Goal: Information Seeking & Learning: Learn about a topic

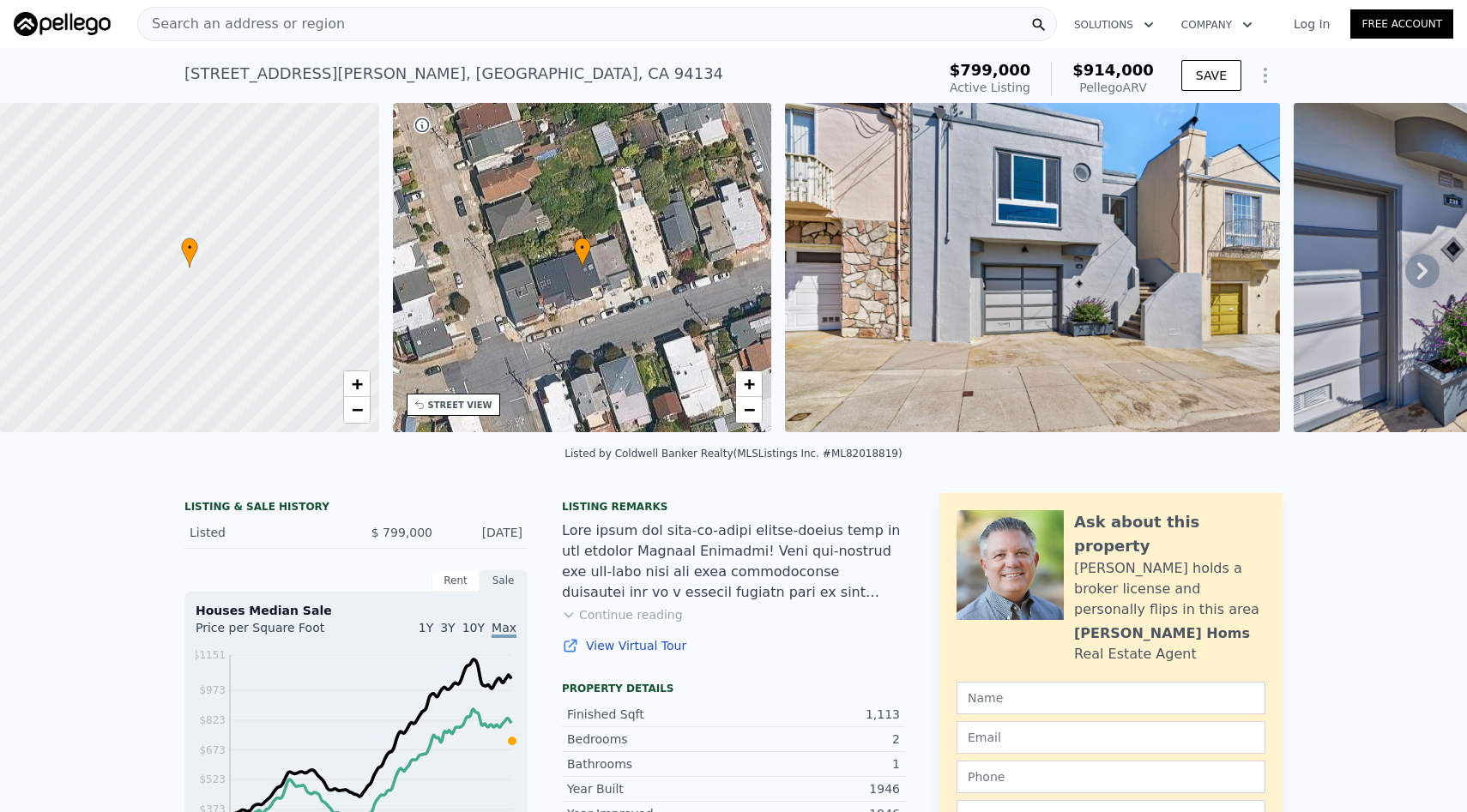
click at [457, 29] on div "Search an address or region" at bounding box center [597, 24] width 920 height 34
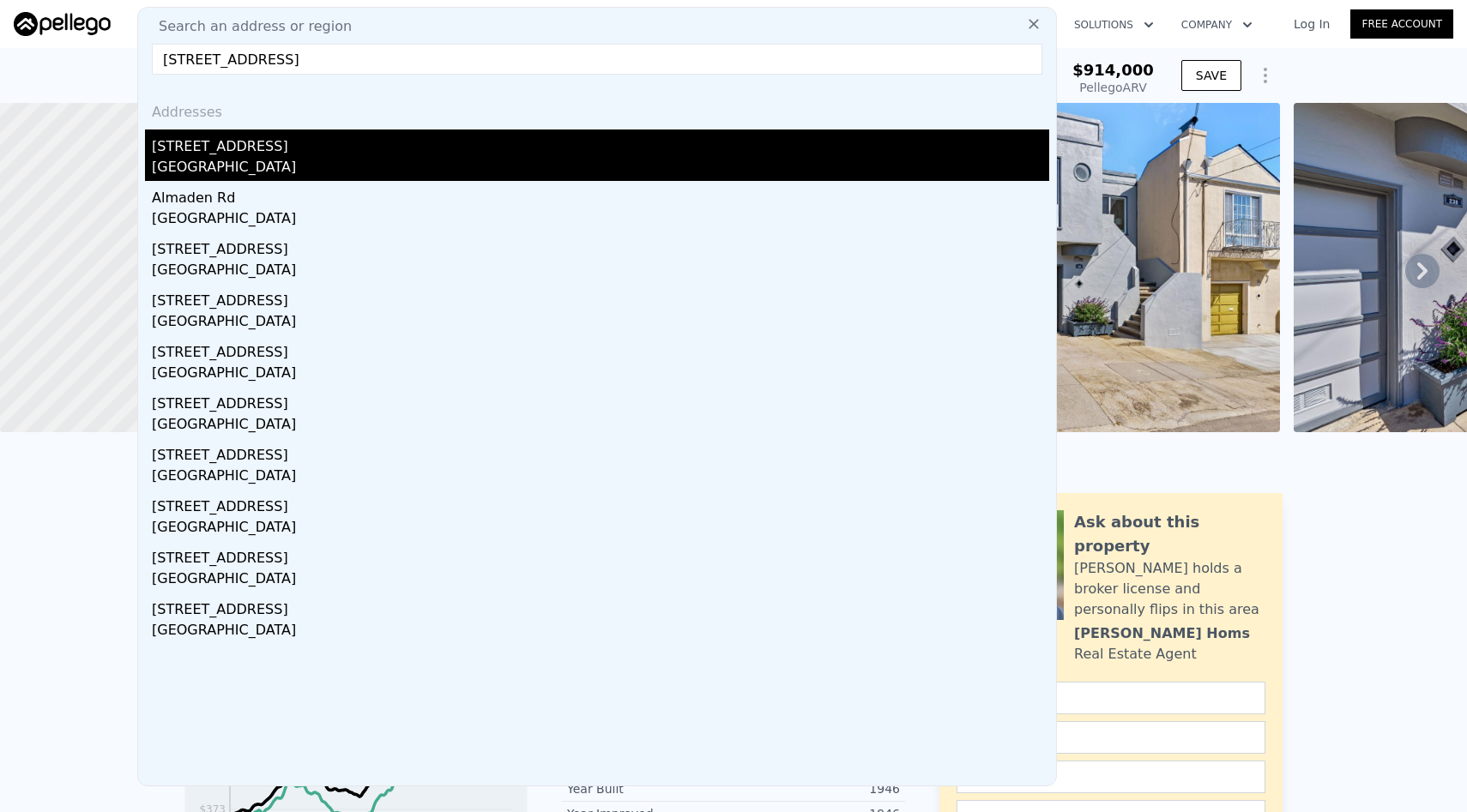
type input "[STREET_ADDRESS]"
click at [307, 152] on div "[STREET_ADDRESS]" at bounding box center [600, 143] width 897 height 28
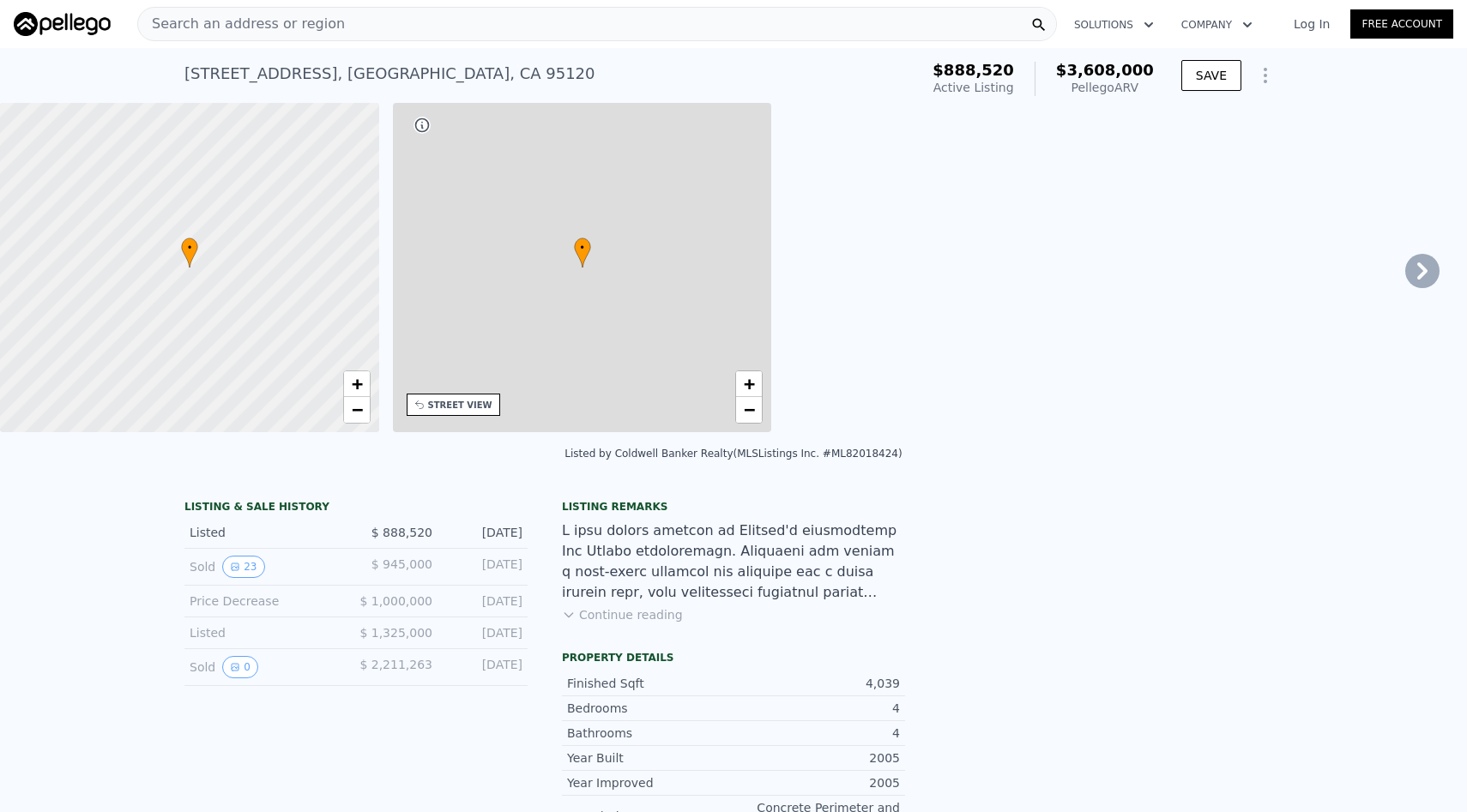
type input "4"
type input "6"
type input "3"
type input "4"
type input "3188"
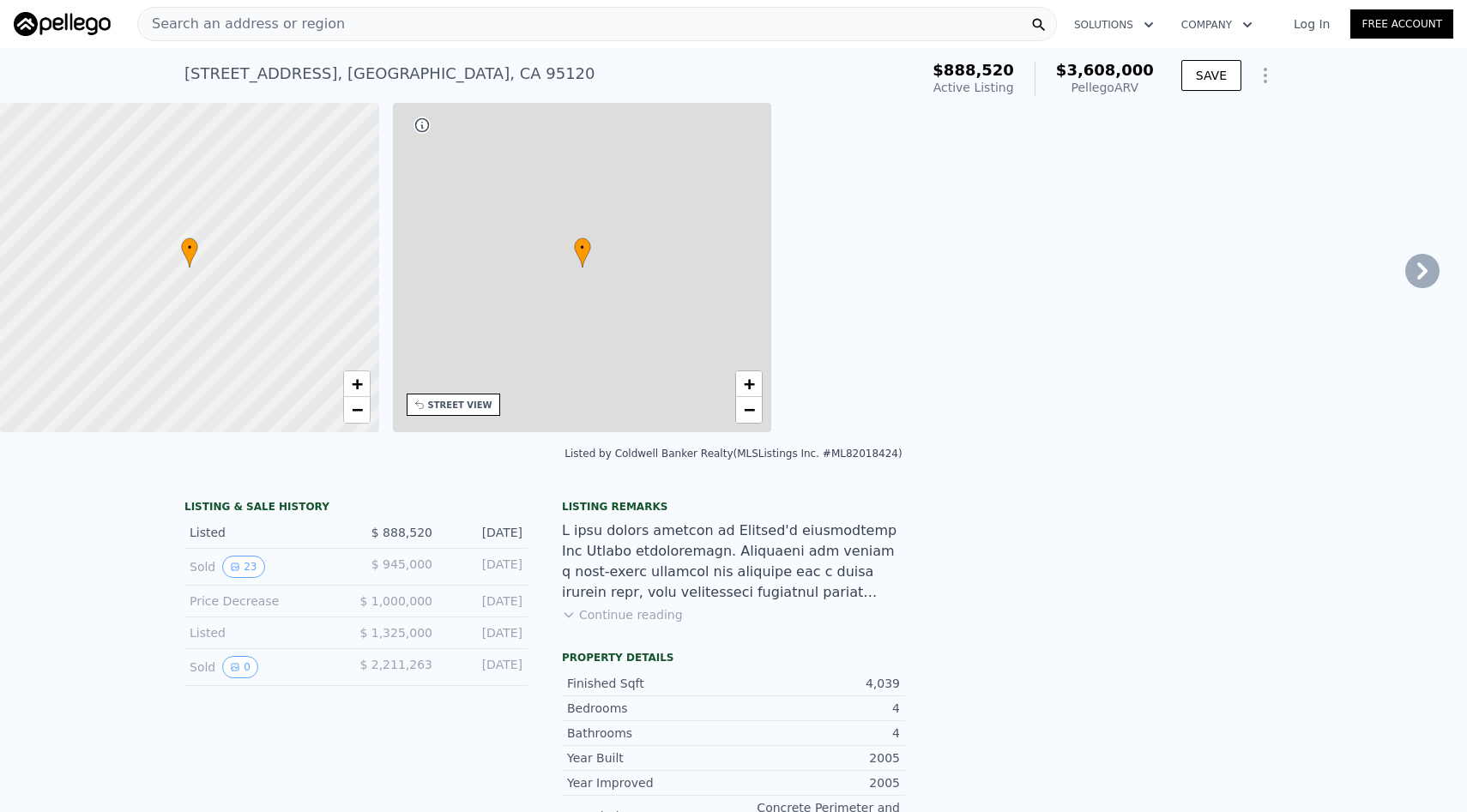
type input "5558"
type input "33193"
type input "89733"
type input "$ 3,608,000"
type input "8"
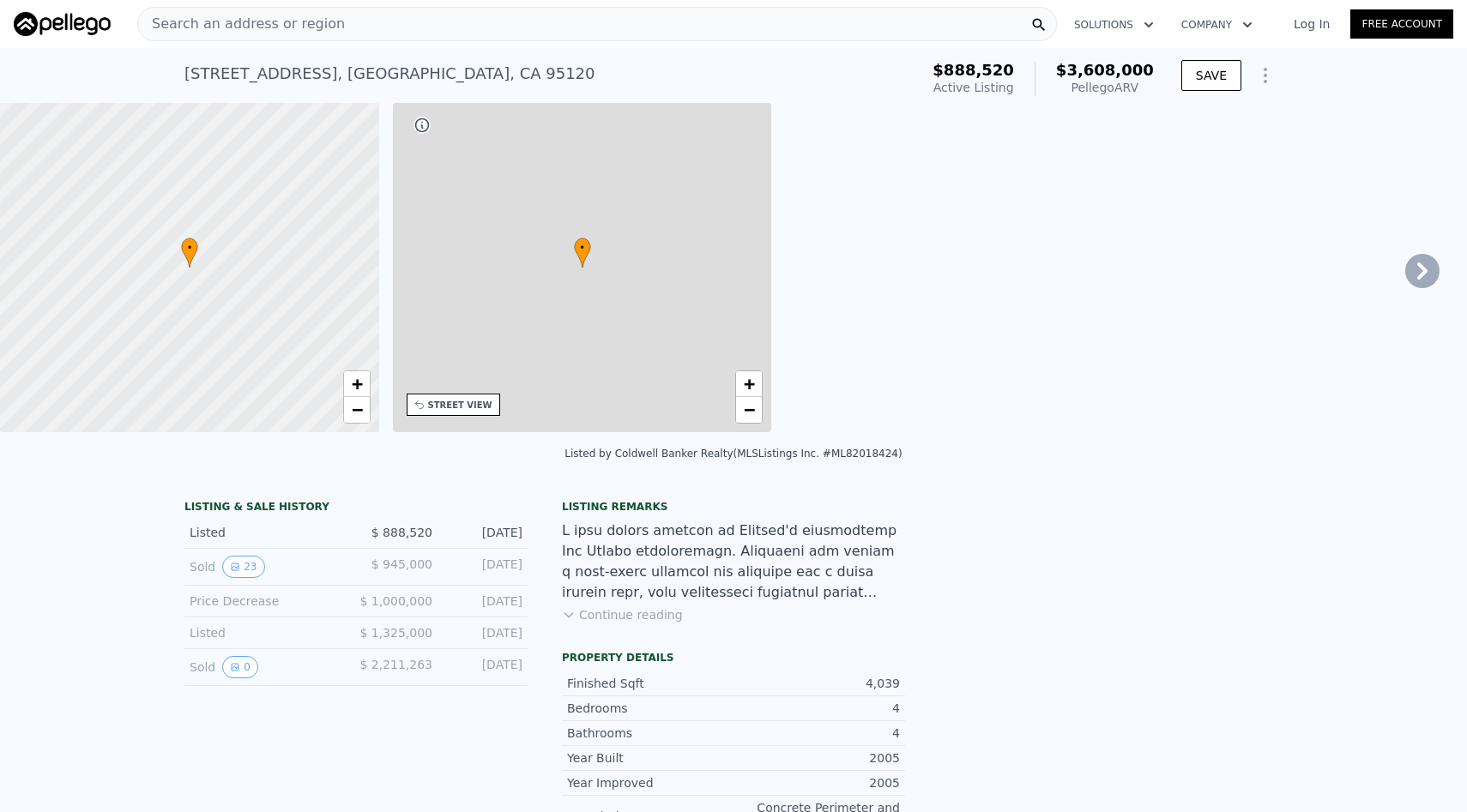
type input "$ 2,432,865"
